Goal: Find specific page/section: Find specific page/section

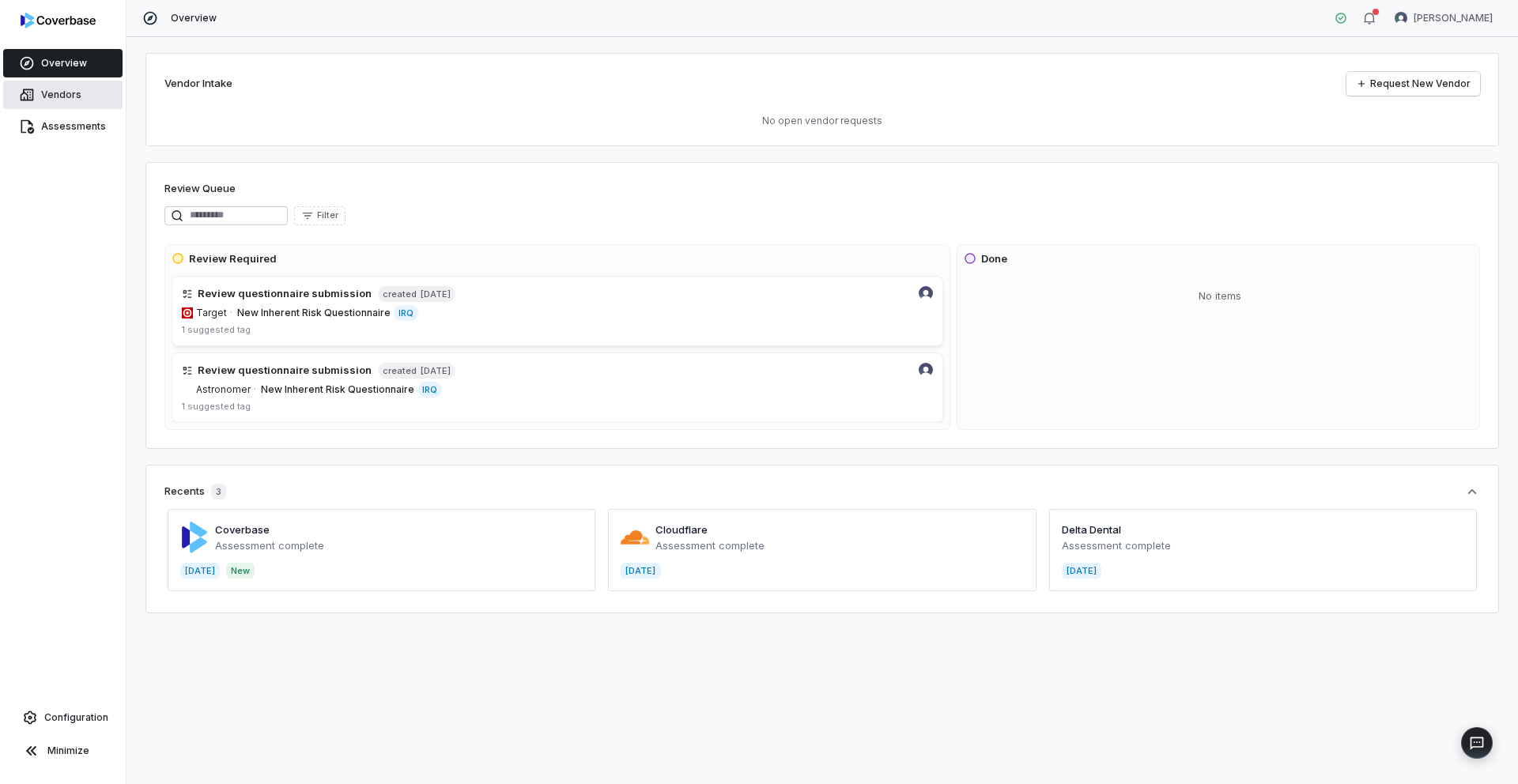
click at [46, 94] on span "Vendors" at bounding box center [61, 95] width 40 height 12
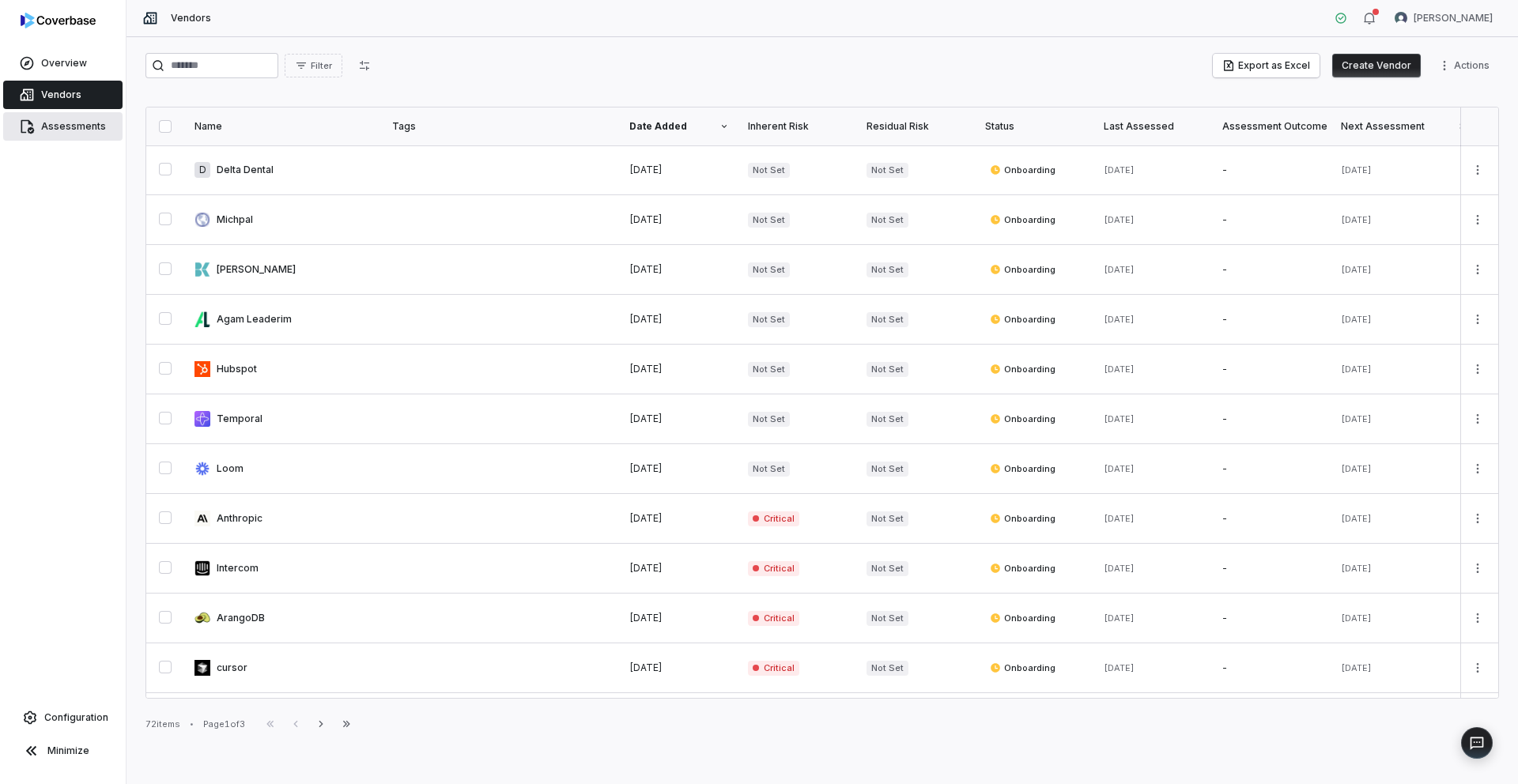
click at [69, 126] on span "Assessments" at bounding box center [74, 126] width 65 height 12
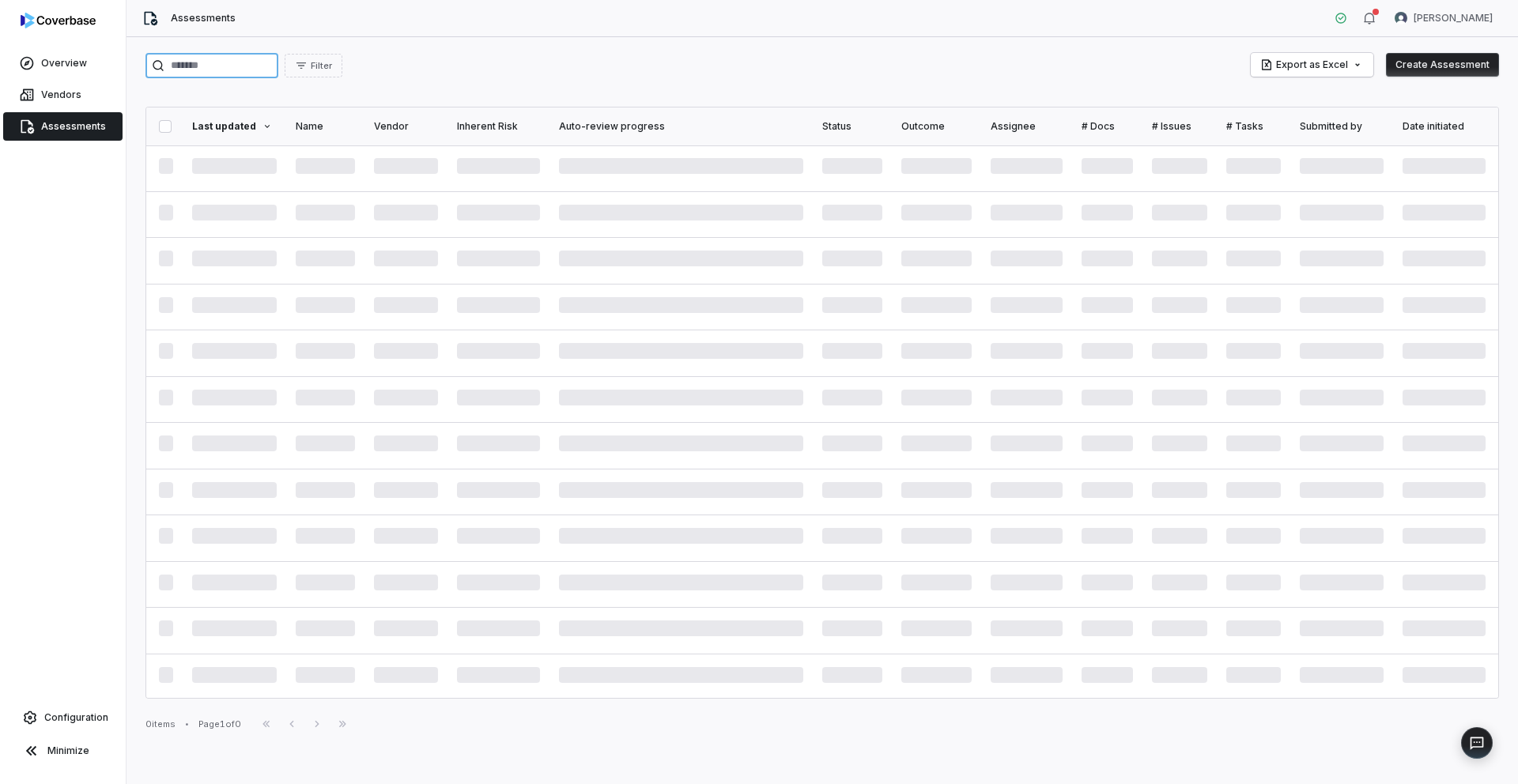
click at [208, 68] on input "search" at bounding box center [211, 65] width 133 height 25
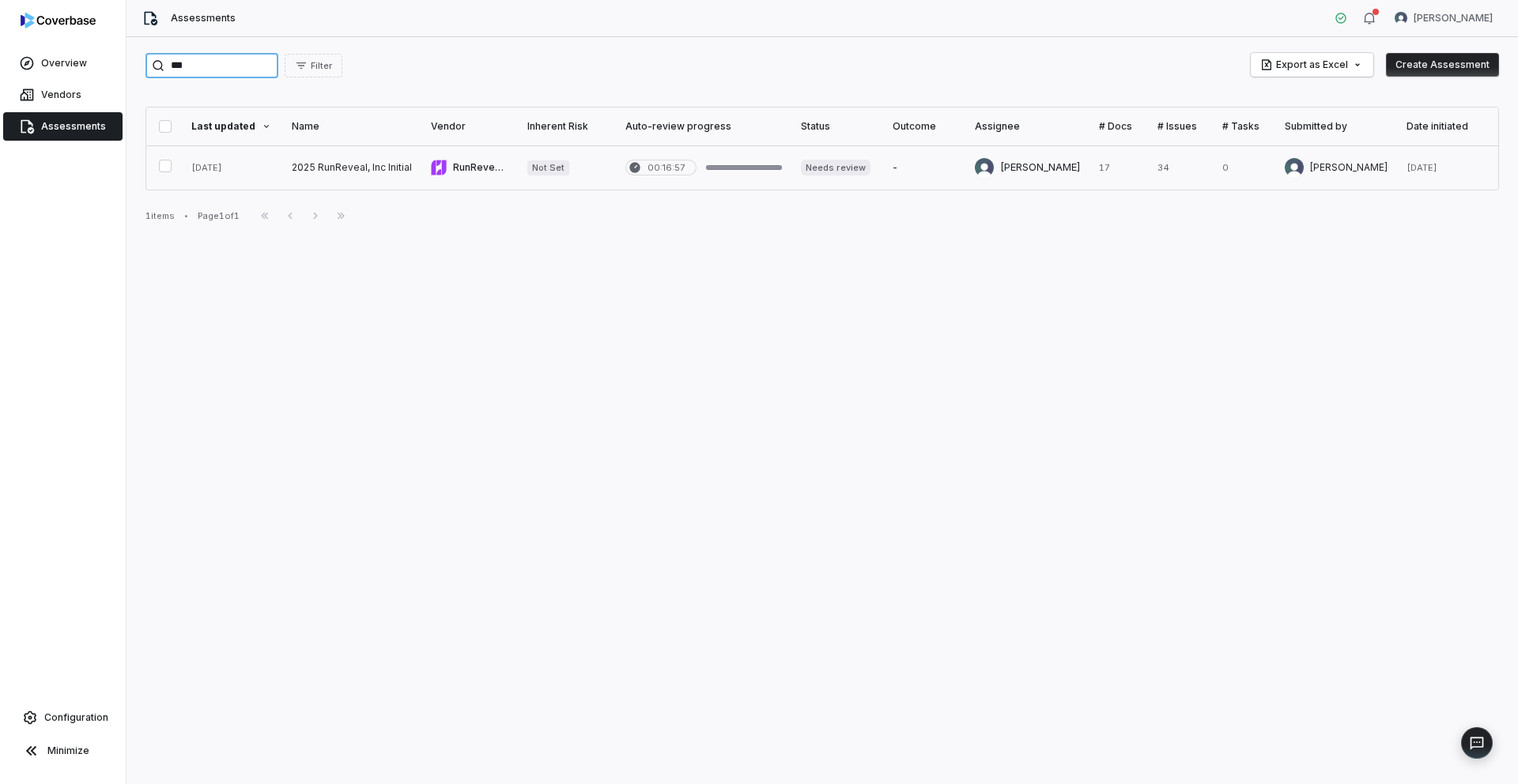
type input "***"
click at [319, 170] on link at bounding box center [351, 167] width 139 height 44
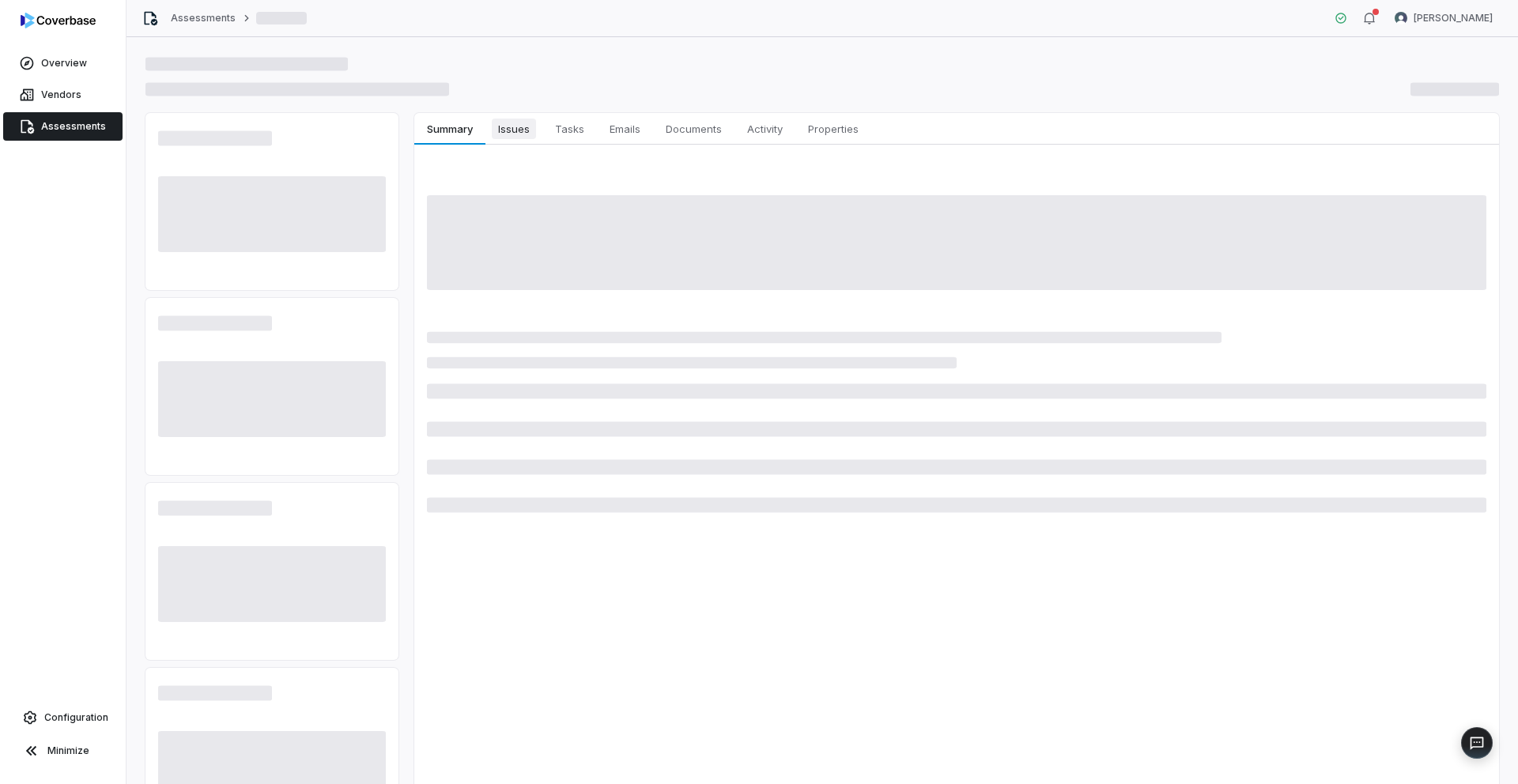
click at [520, 134] on span "Issues" at bounding box center [514, 128] width 44 height 20
click at [503, 128] on span "Issues" at bounding box center [514, 128] width 44 height 20
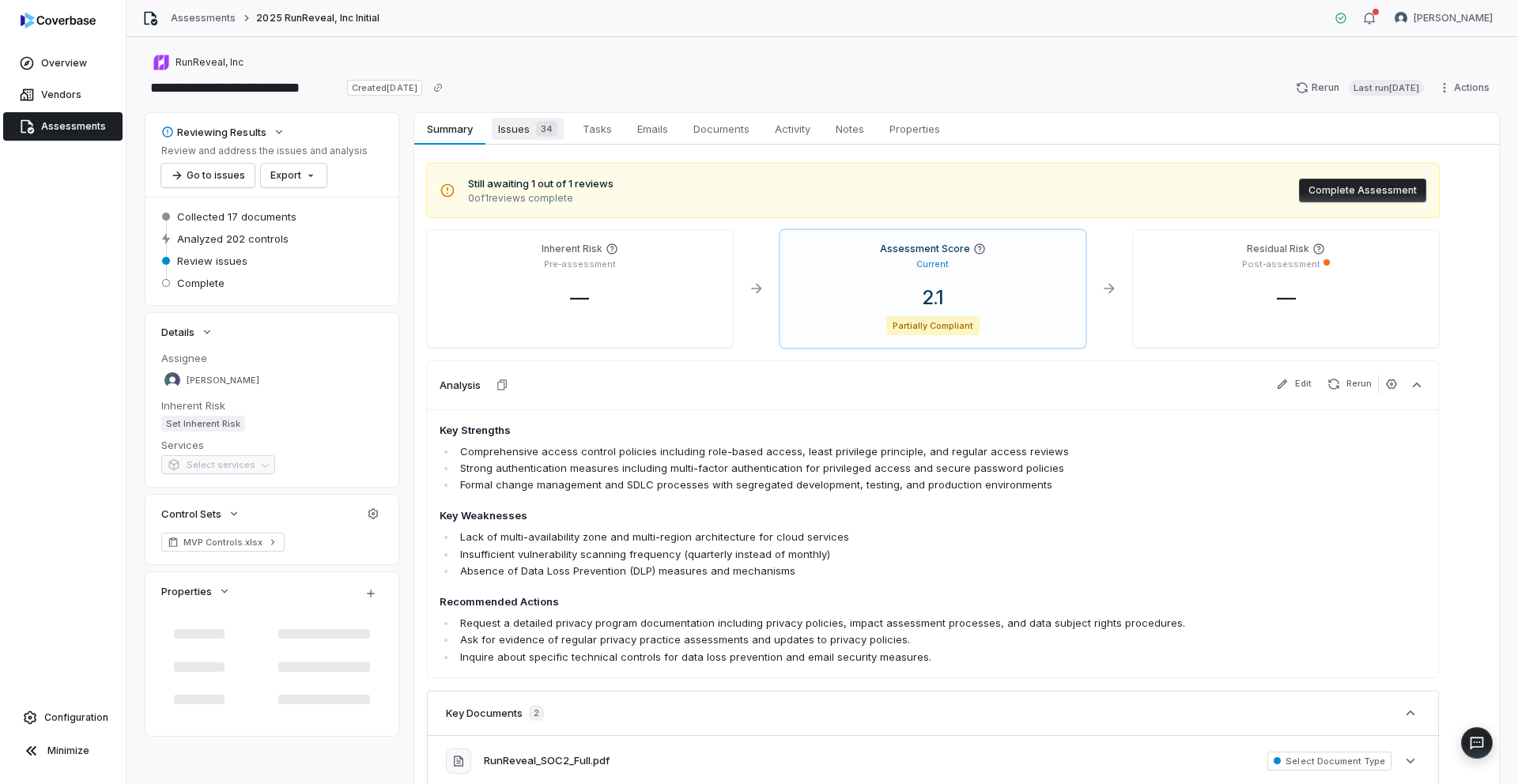
click at [512, 130] on span "Issues 34" at bounding box center [527, 128] width 72 height 22
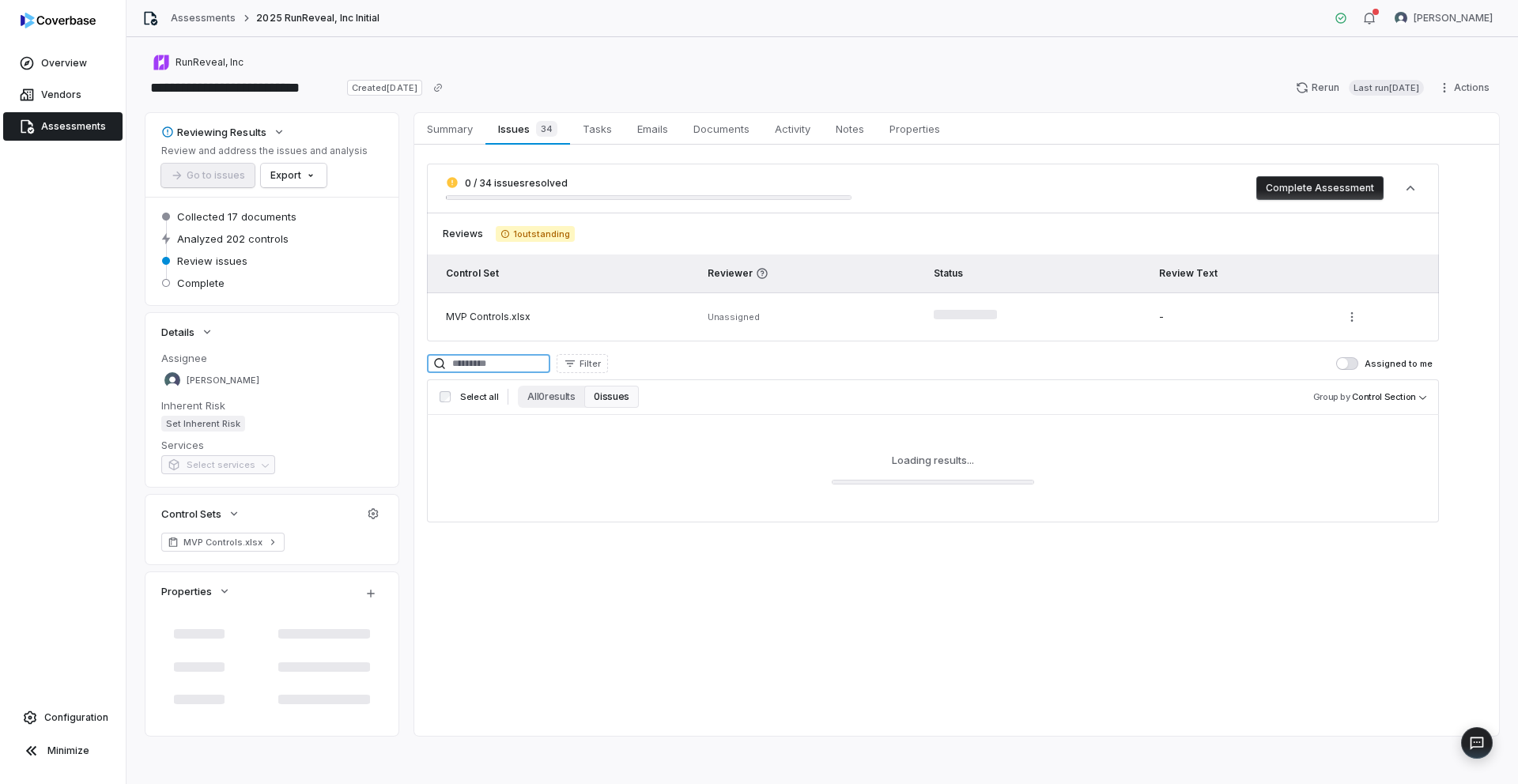
click at [517, 361] on input at bounding box center [488, 363] width 123 height 19
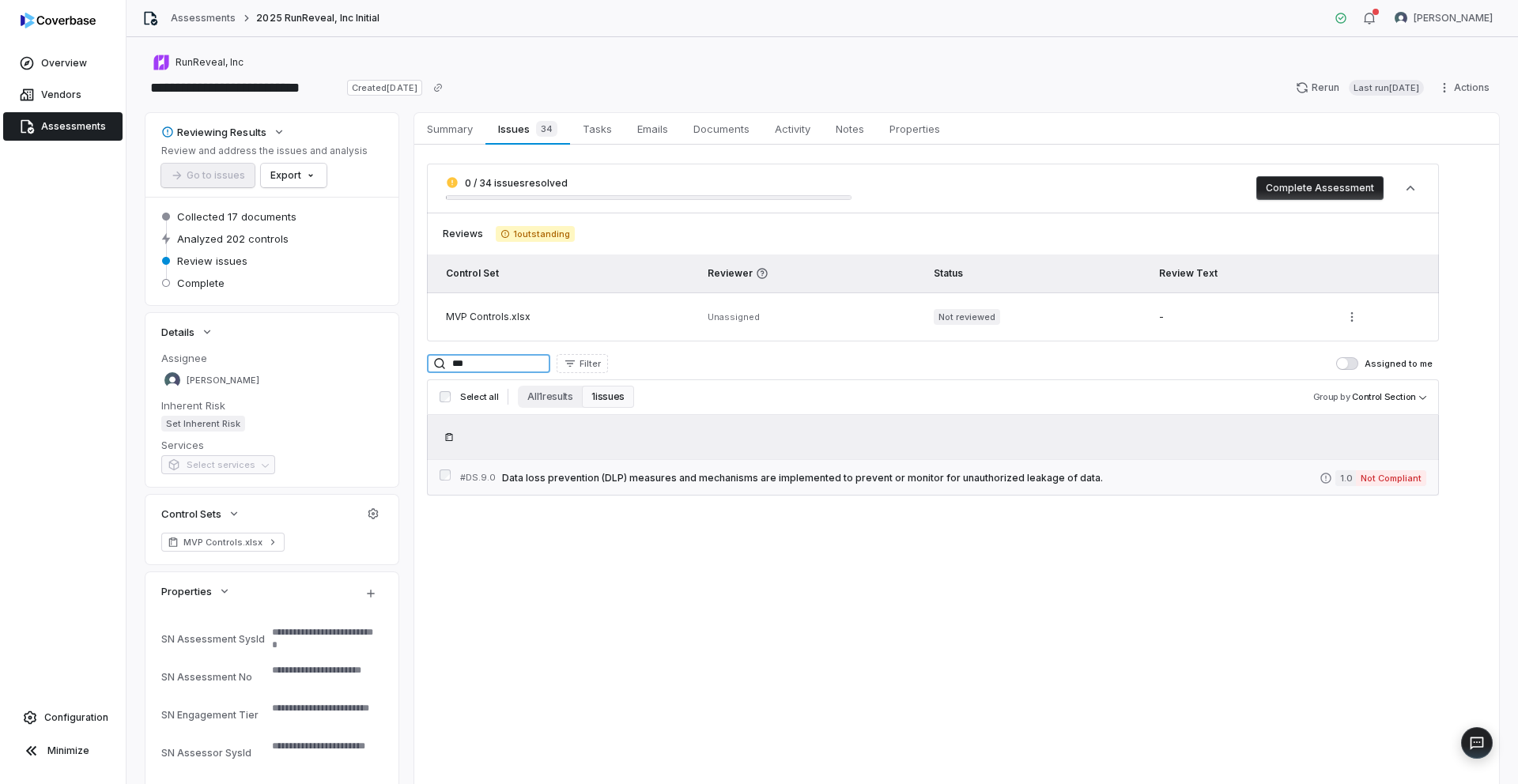
type input "***"
click at [611, 461] on link "# DS.9.0 Data loss prevention (DLP) measures and mechanisms are implemented to …" at bounding box center [943, 477] width 966 height 35
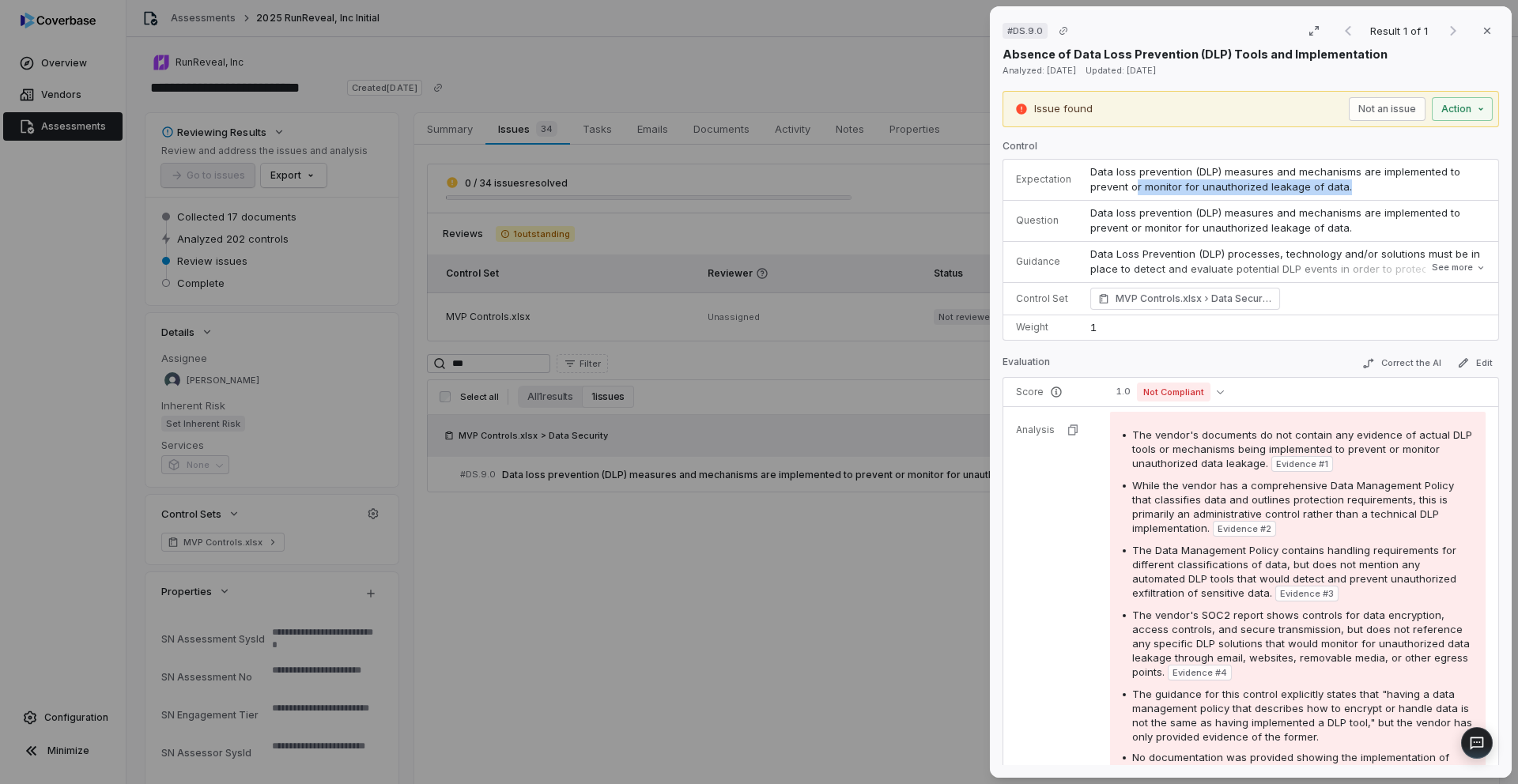
drag, startPoint x: 1131, startPoint y: 188, endPoint x: 1341, endPoint y: 181, distance: 210.1
click at [1341, 181] on span "Data loss prevention (DLP) measures and mechanisms are implemented to prevent o…" at bounding box center [1277, 180] width 373 height 29
drag, startPoint x: 1125, startPoint y: 186, endPoint x: 1352, endPoint y: 187, distance: 227.0
click at [1352, 187] on td "Data loss prevention (DLP) measures and mechanisms are implemented to prevent o…" at bounding box center [1289, 180] width 417 height 41
type textarea "*"
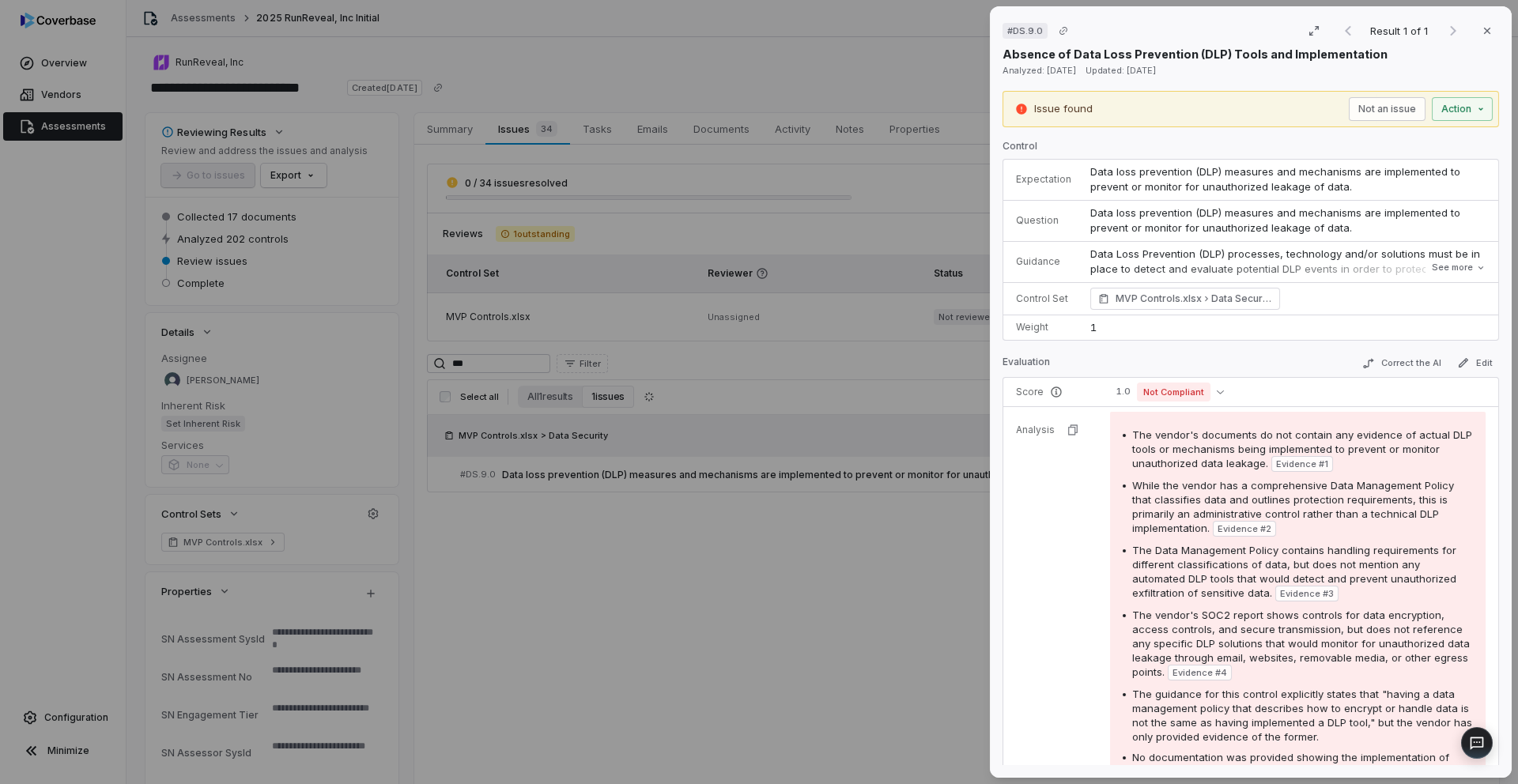
click at [196, 75] on div "# DS.9.0 Result 1 of 1 Close Absence of Data Loss Prevention (DLP) Tools and Im…" at bounding box center [759, 392] width 1518 height 784
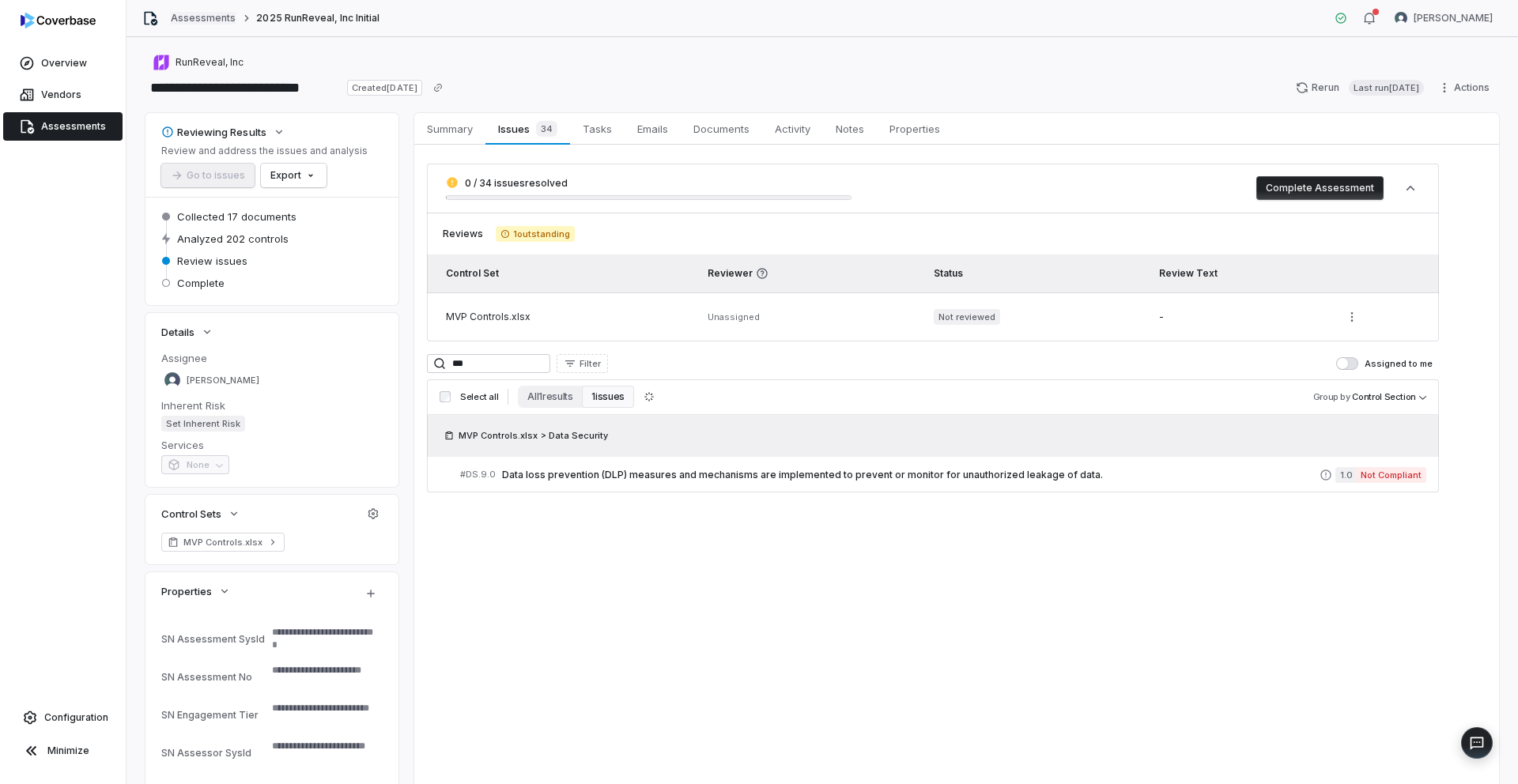
click at [185, 22] on link "Assessments" at bounding box center [203, 17] width 65 height 12
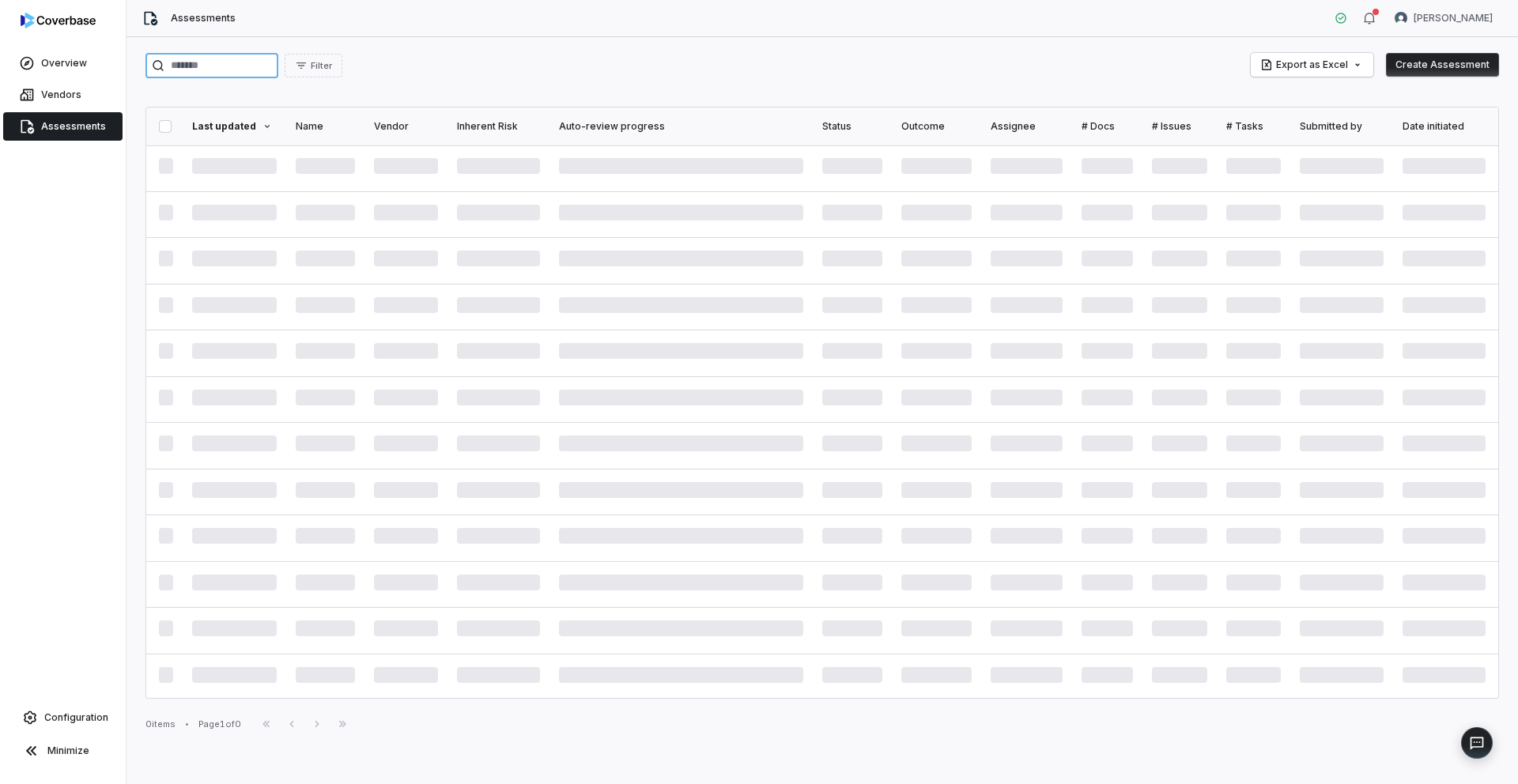
click at [234, 69] on input "search" at bounding box center [211, 65] width 133 height 25
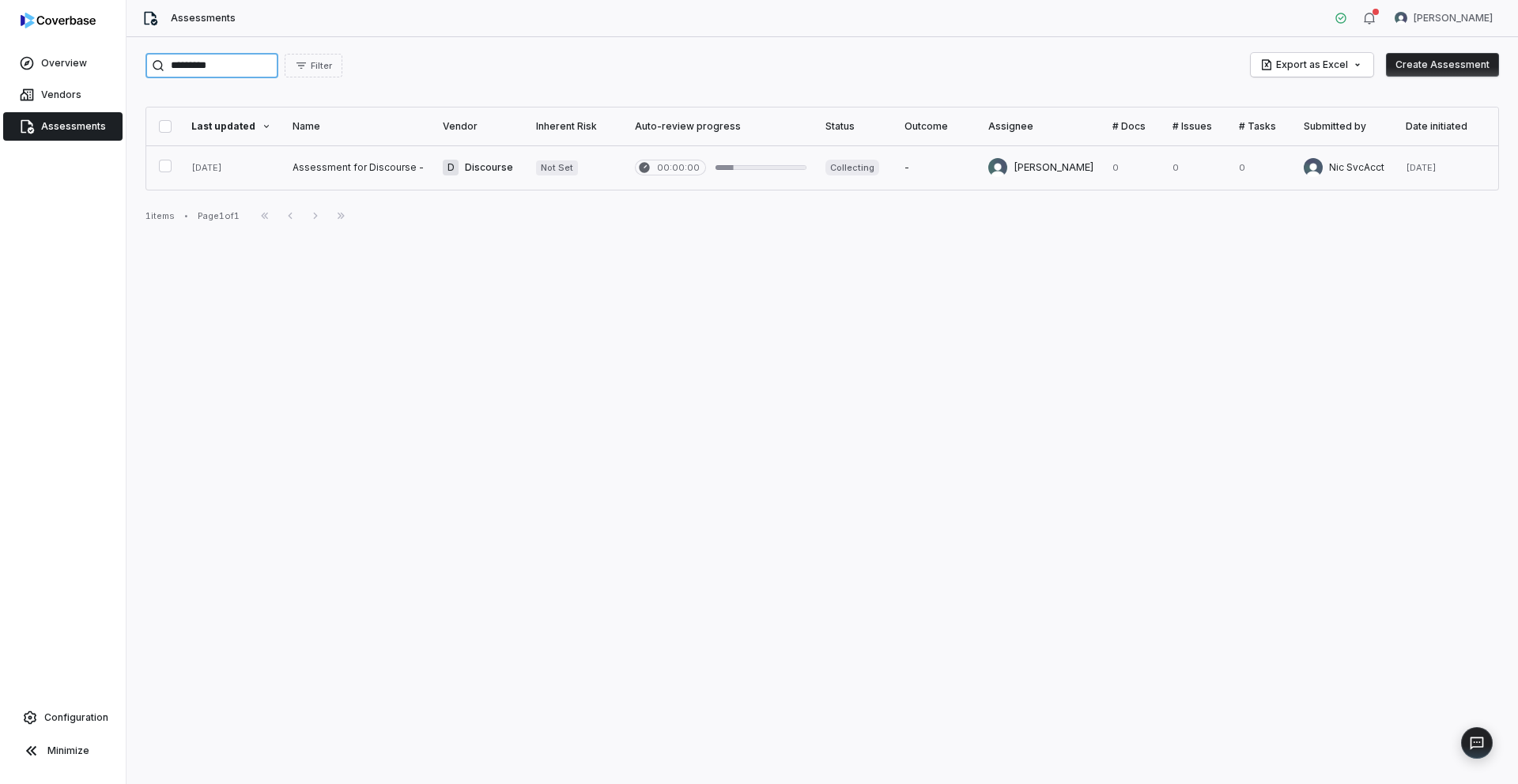
type input "*********"
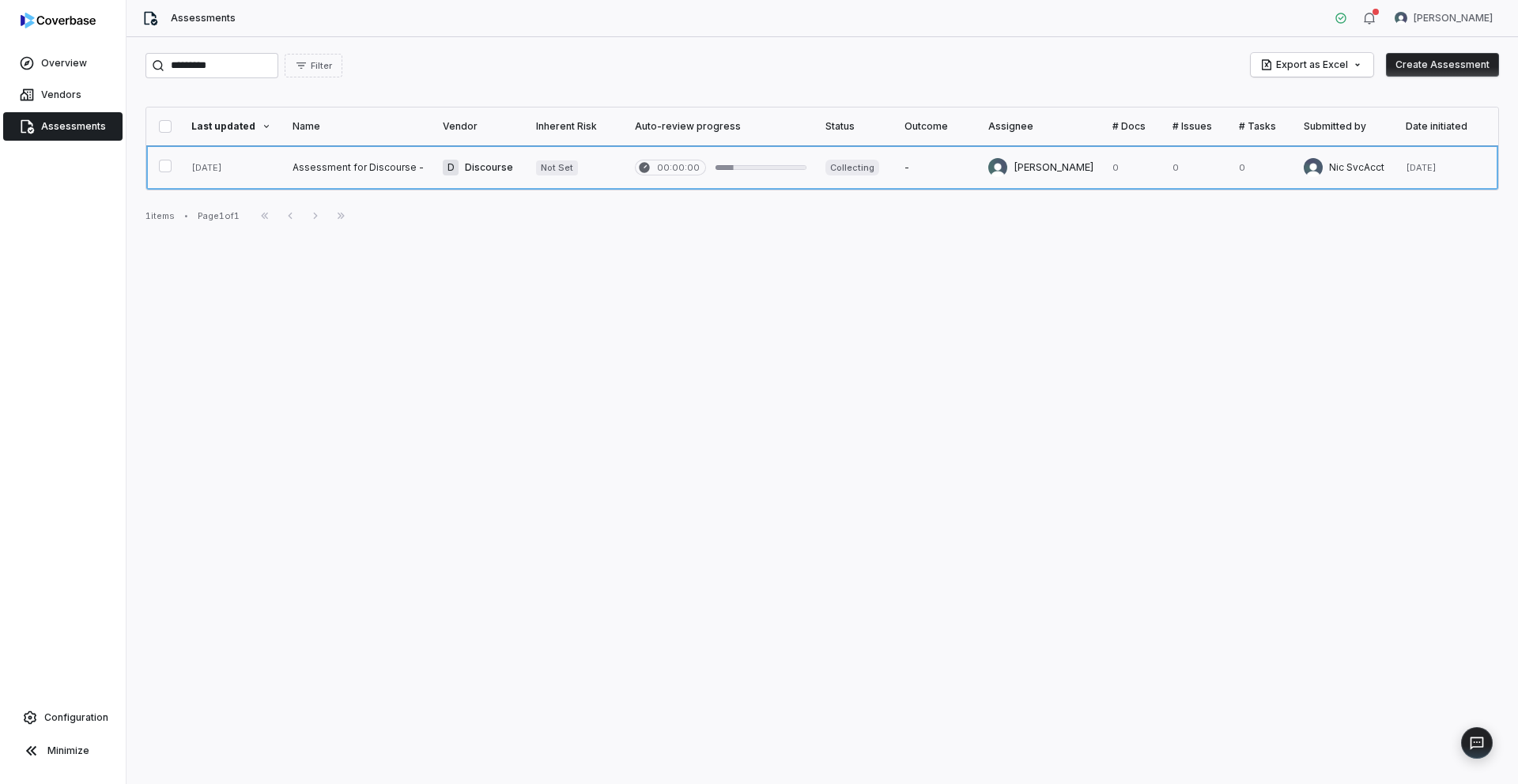
click at [339, 168] on link at bounding box center [358, 167] width 150 height 44
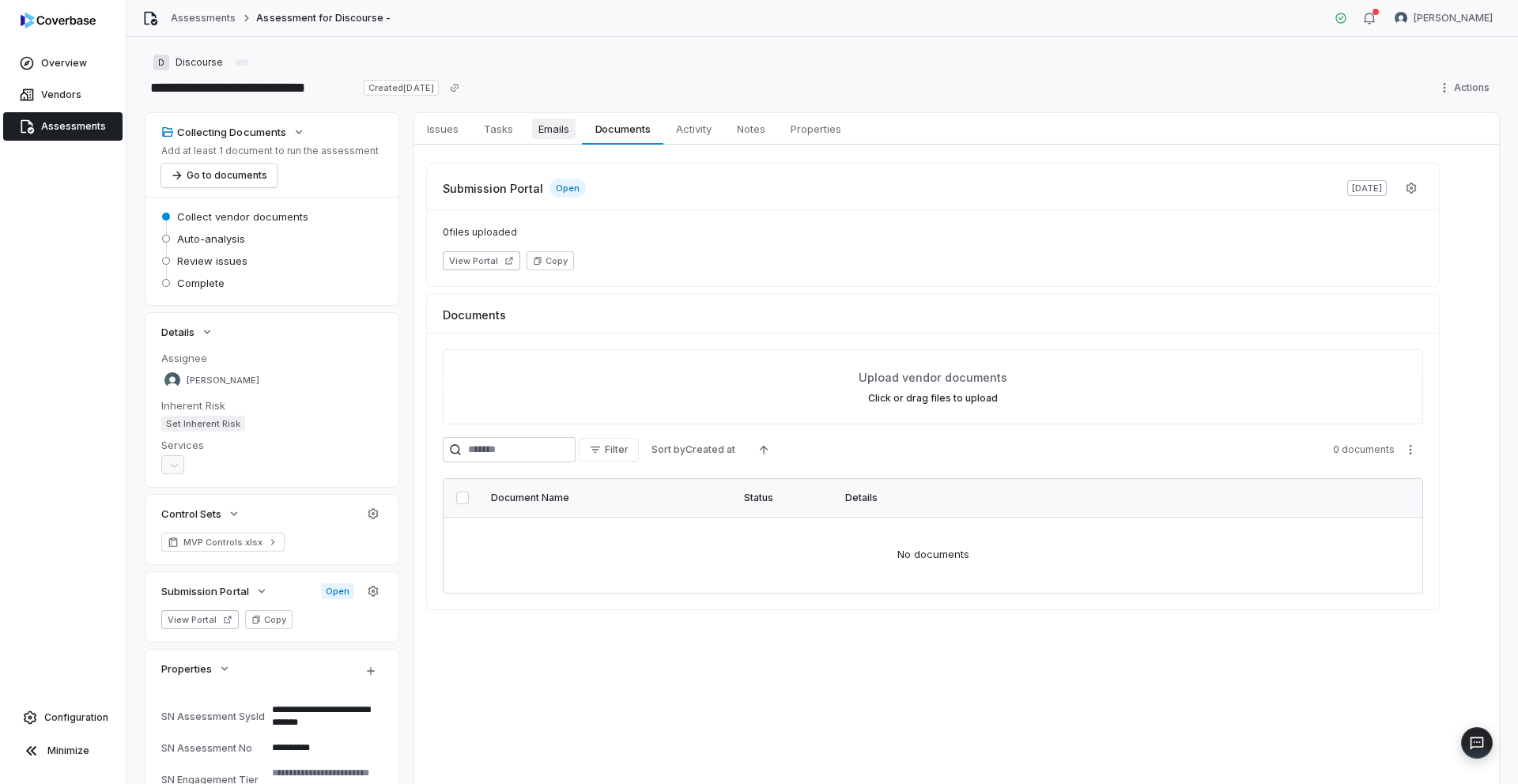
click at [534, 127] on span "Emails" at bounding box center [553, 128] width 43 height 20
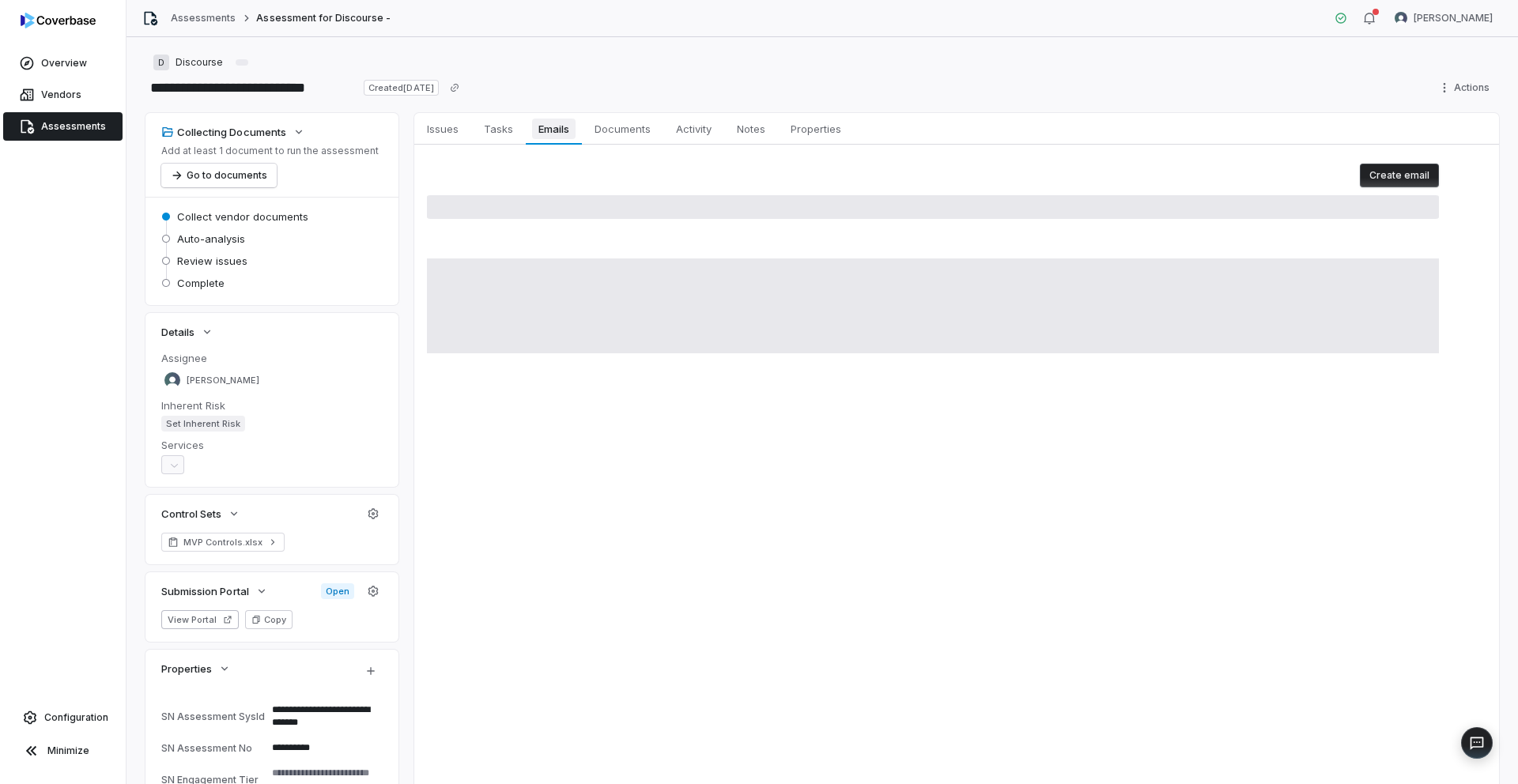
type textarea "*"
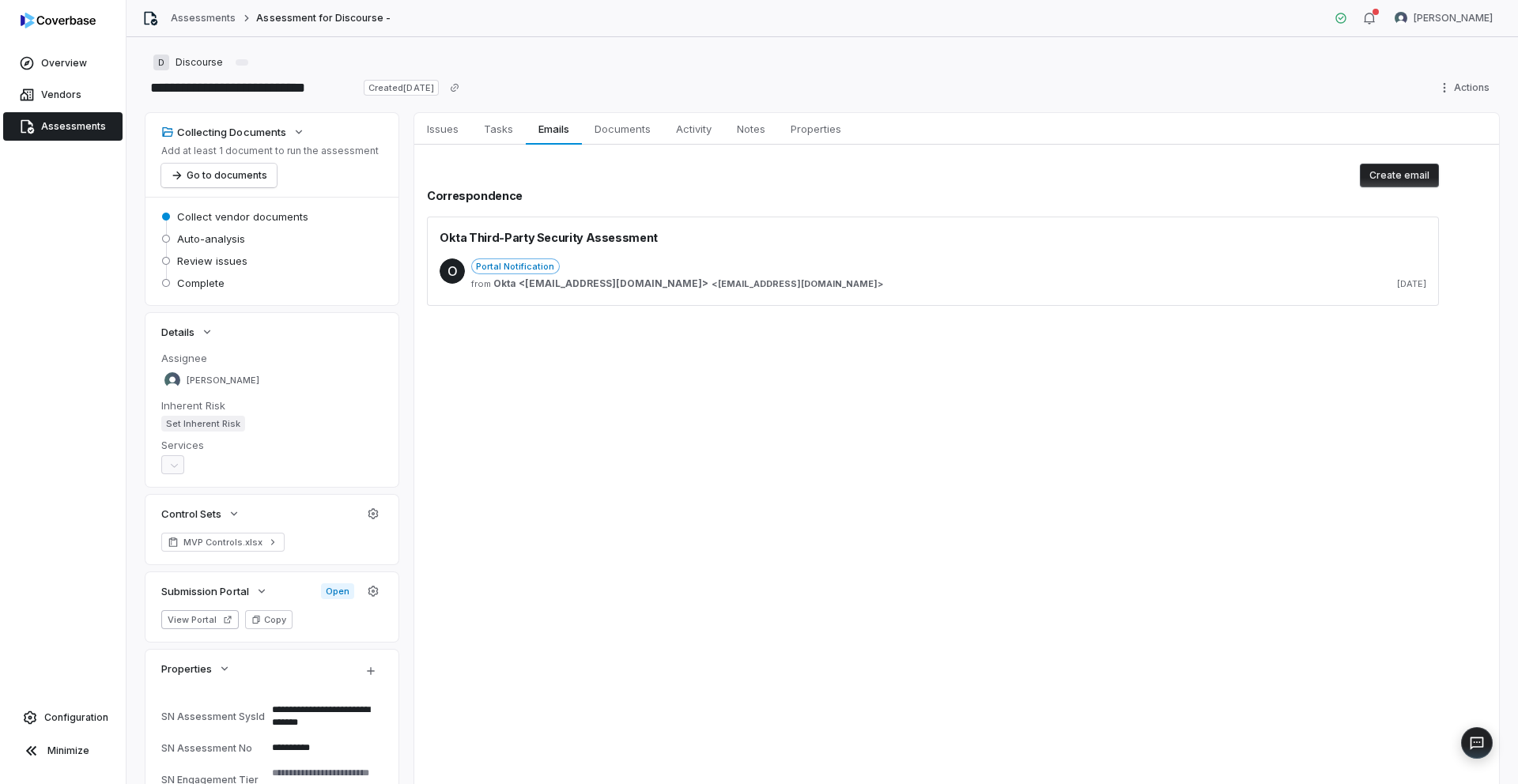
click at [709, 252] on div "O Portal Notification from Okta <[EMAIL_ADDRESS][DOMAIN_NAME]> < [EMAIL_ADDRESS…" at bounding box center [932, 275] width 986 height 60
click at [176, 17] on link "Assessments" at bounding box center [203, 17] width 65 height 12
